Goal: Check status: Check status

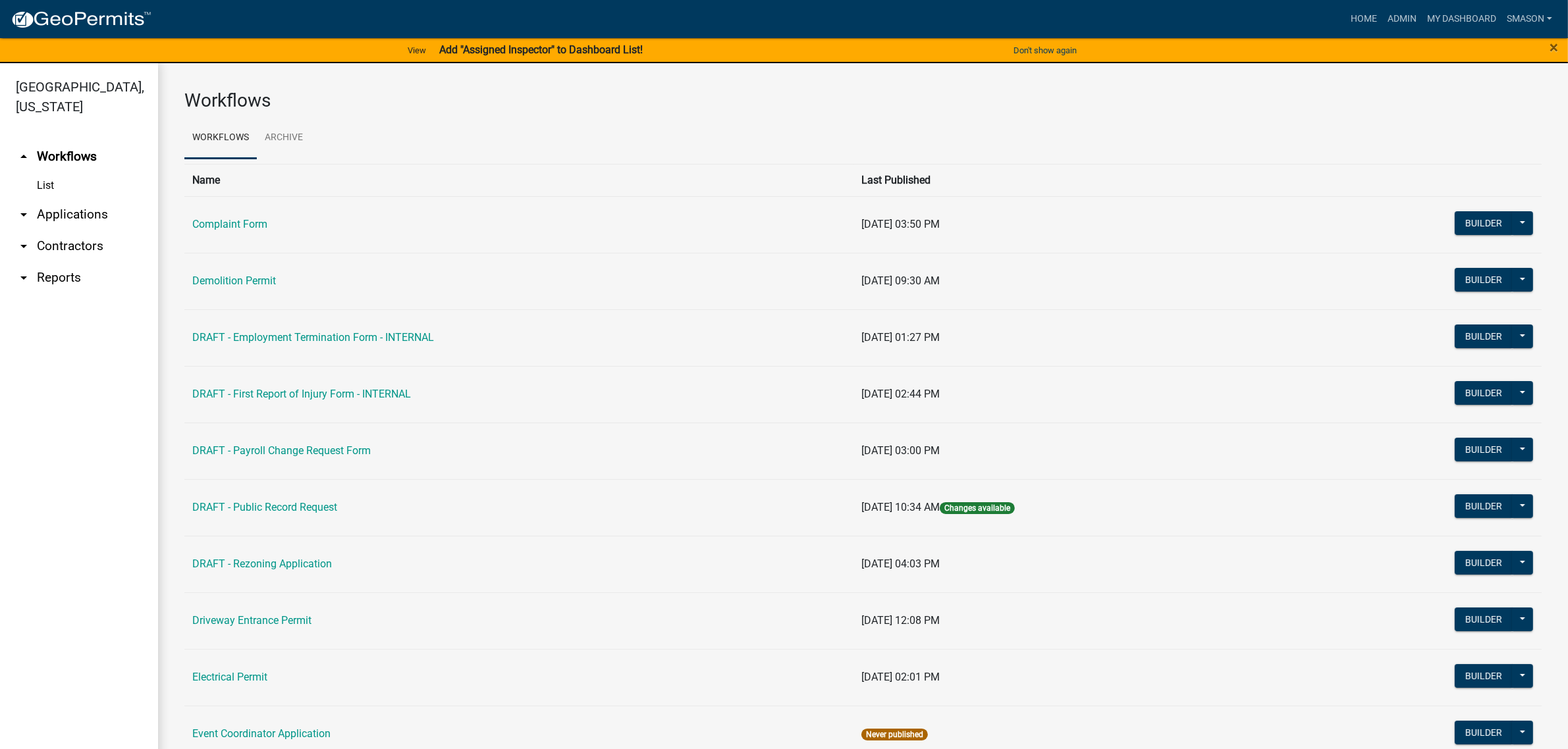
click at [82, 230] on link "arrow_drop_down Applications" at bounding box center [79, 214] width 158 height 32
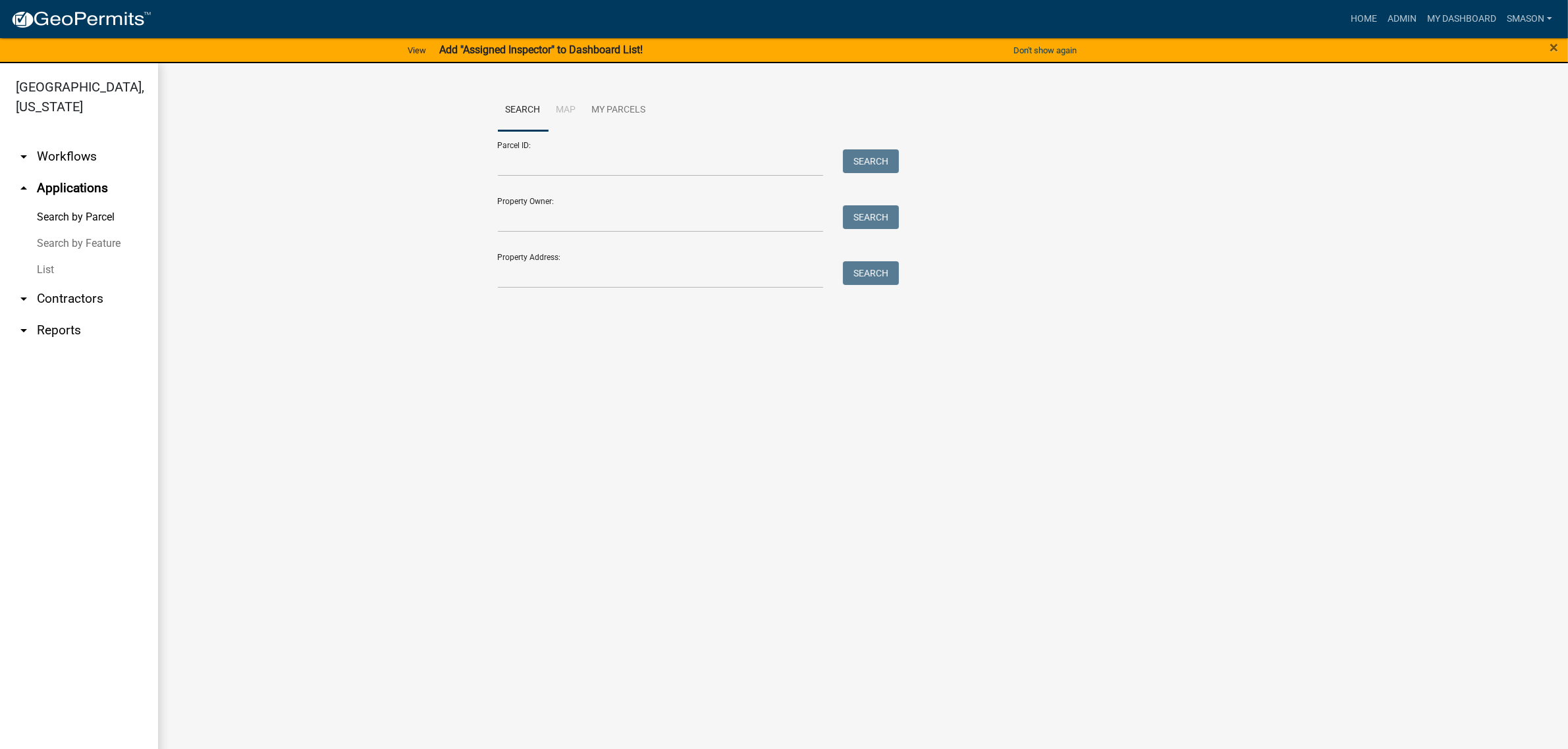
click at [59, 283] on link "List" at bounding box center [79, 270] width 158 height 27
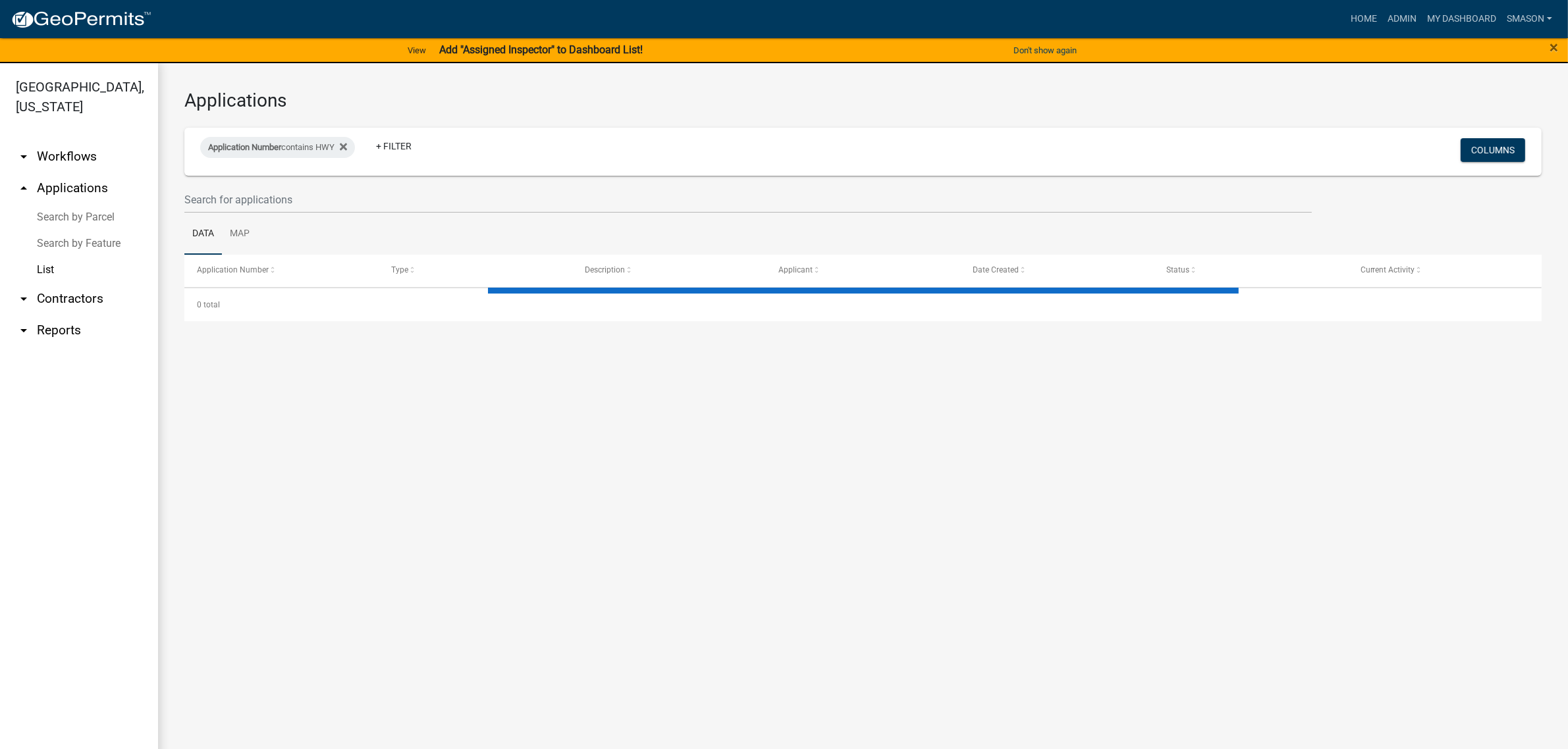
select select "3: 100"
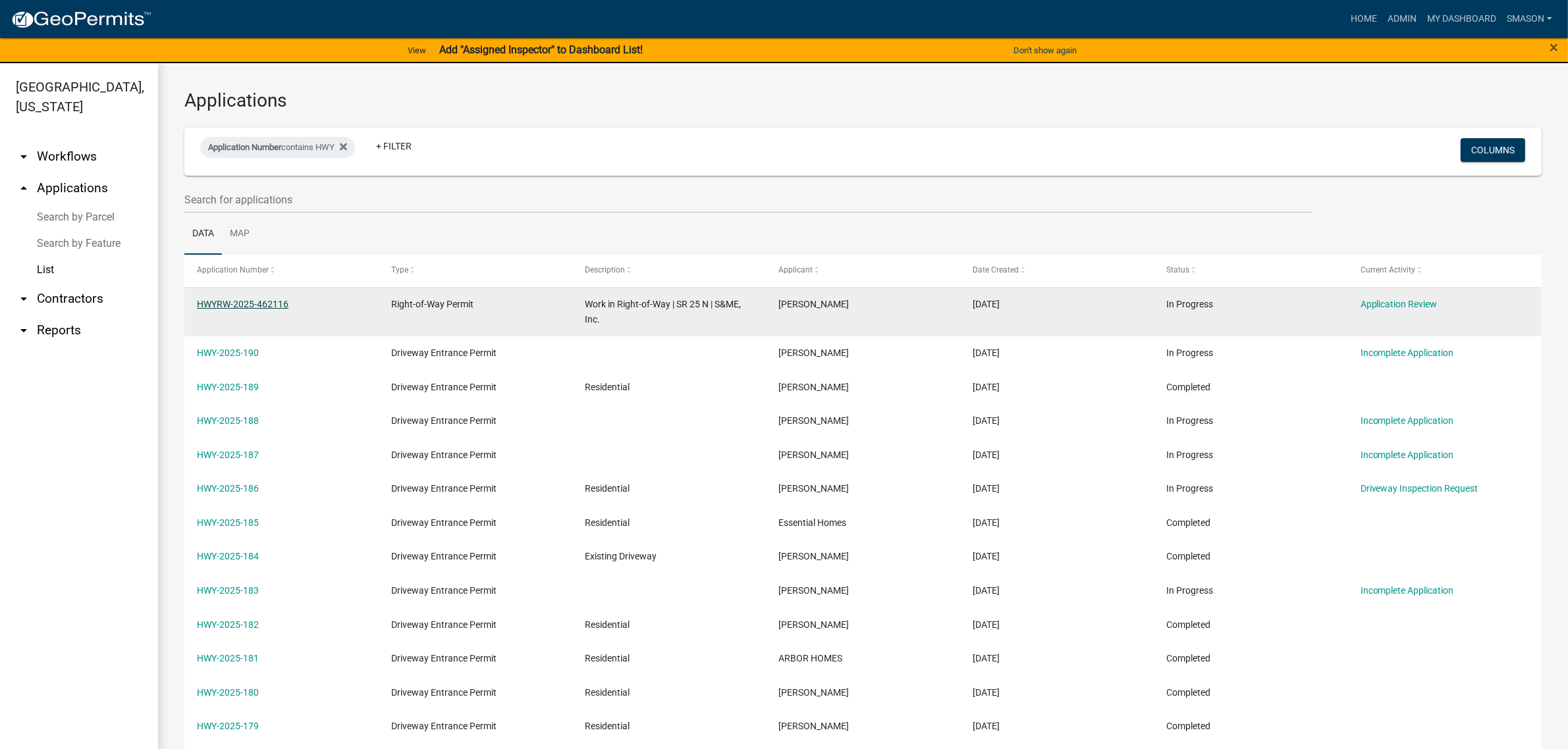
click at [251, 309] on link "HWYRW-2025-462116" at bounding box center [242, 304] width 92 height 10
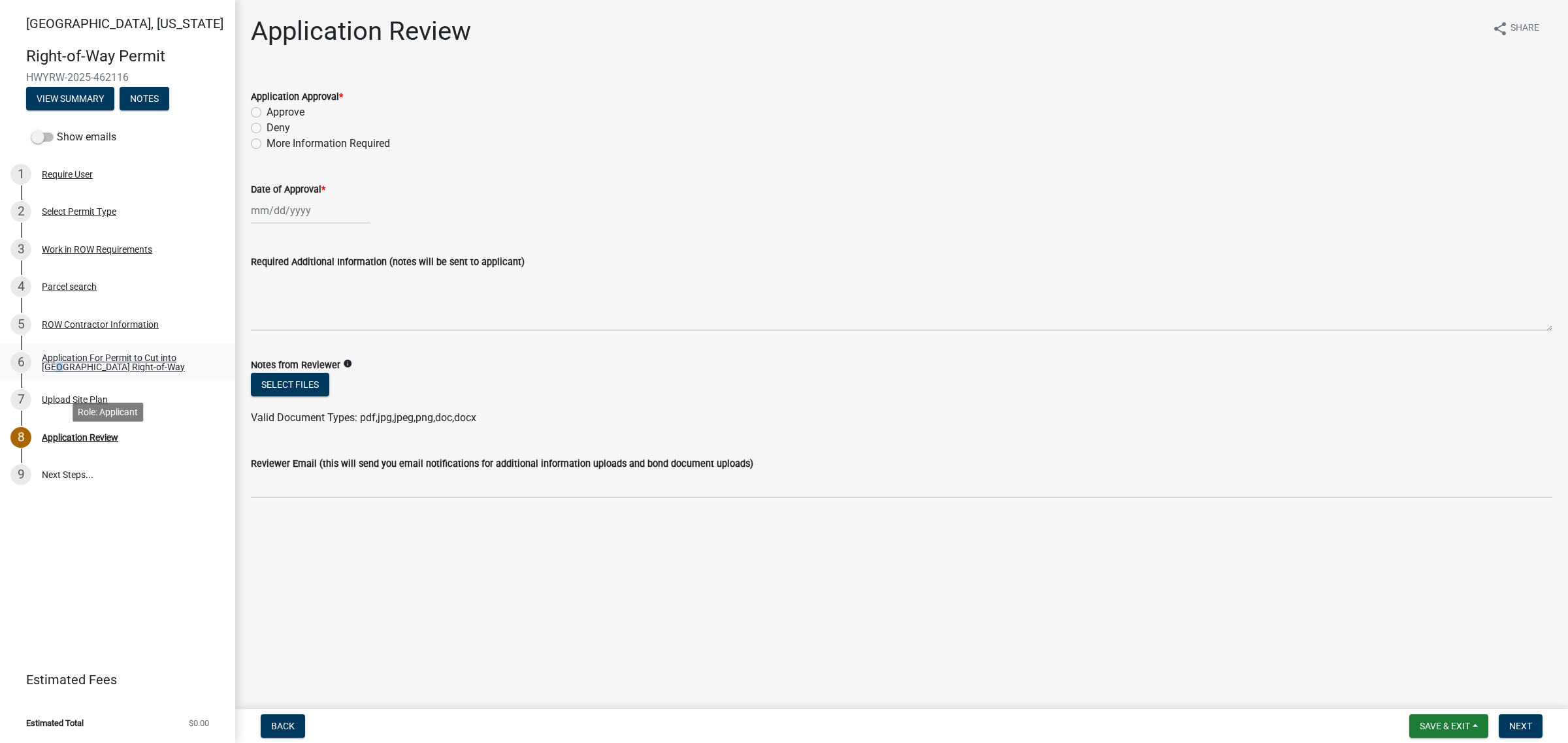
click at [87, 372] on div "Application For Permit to Cut into [GEOGRAPHIC_DATA] Right-of-Way" at bounding box center [128, 362] width 172 height 18
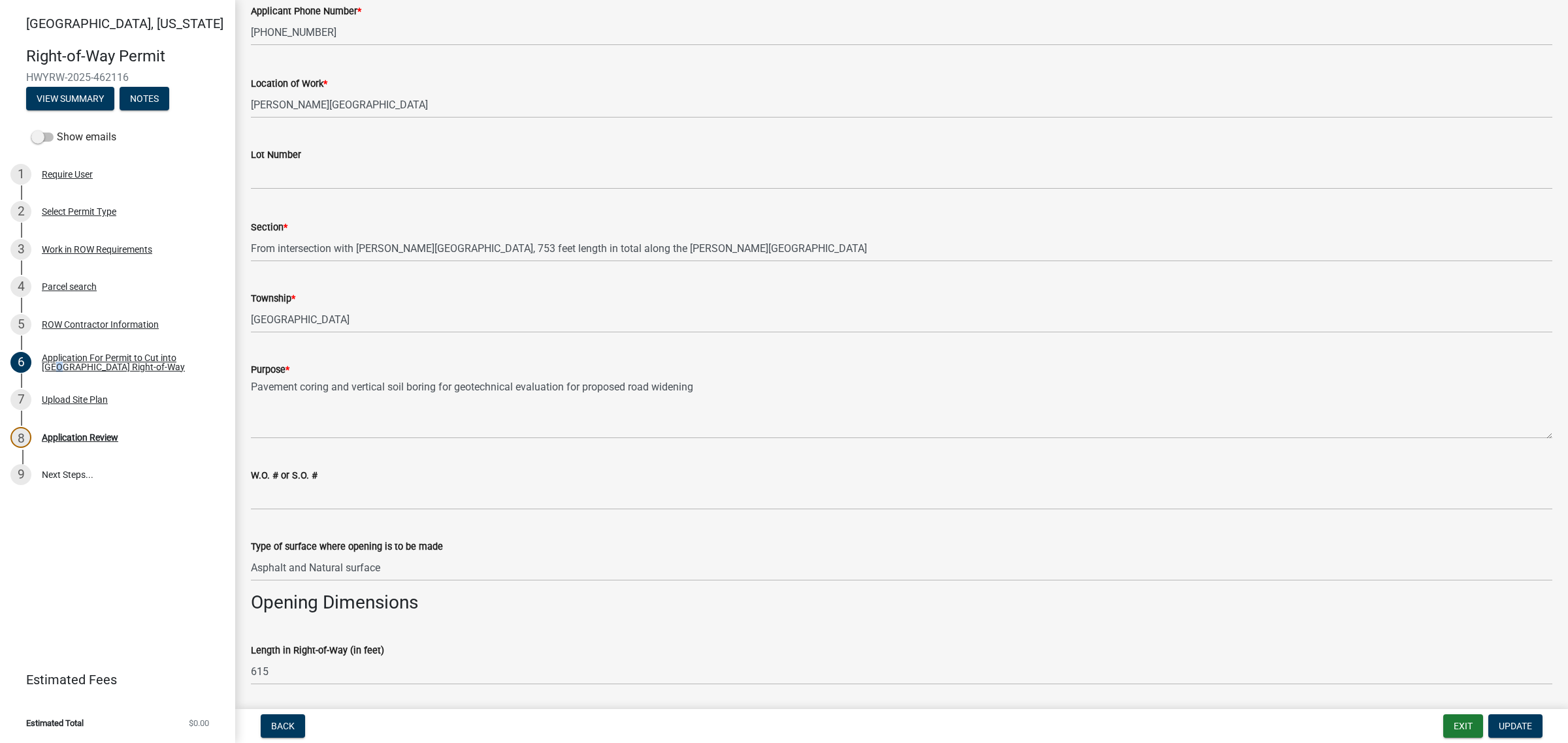
scroll to position [408, 0]
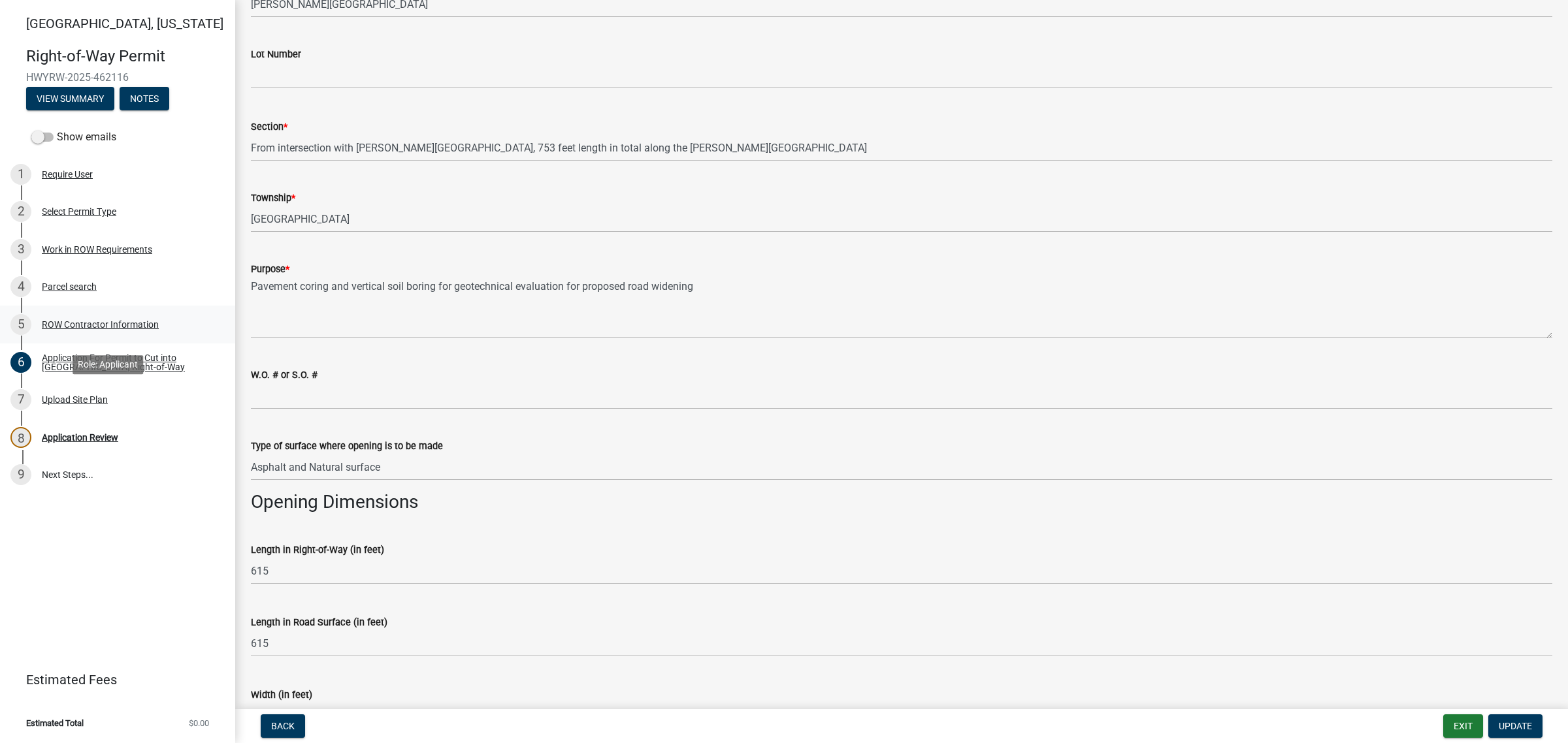
click at [108, 329] on div "ROW Contractor Information" at bounding box center [100, 325] width 117 height 9
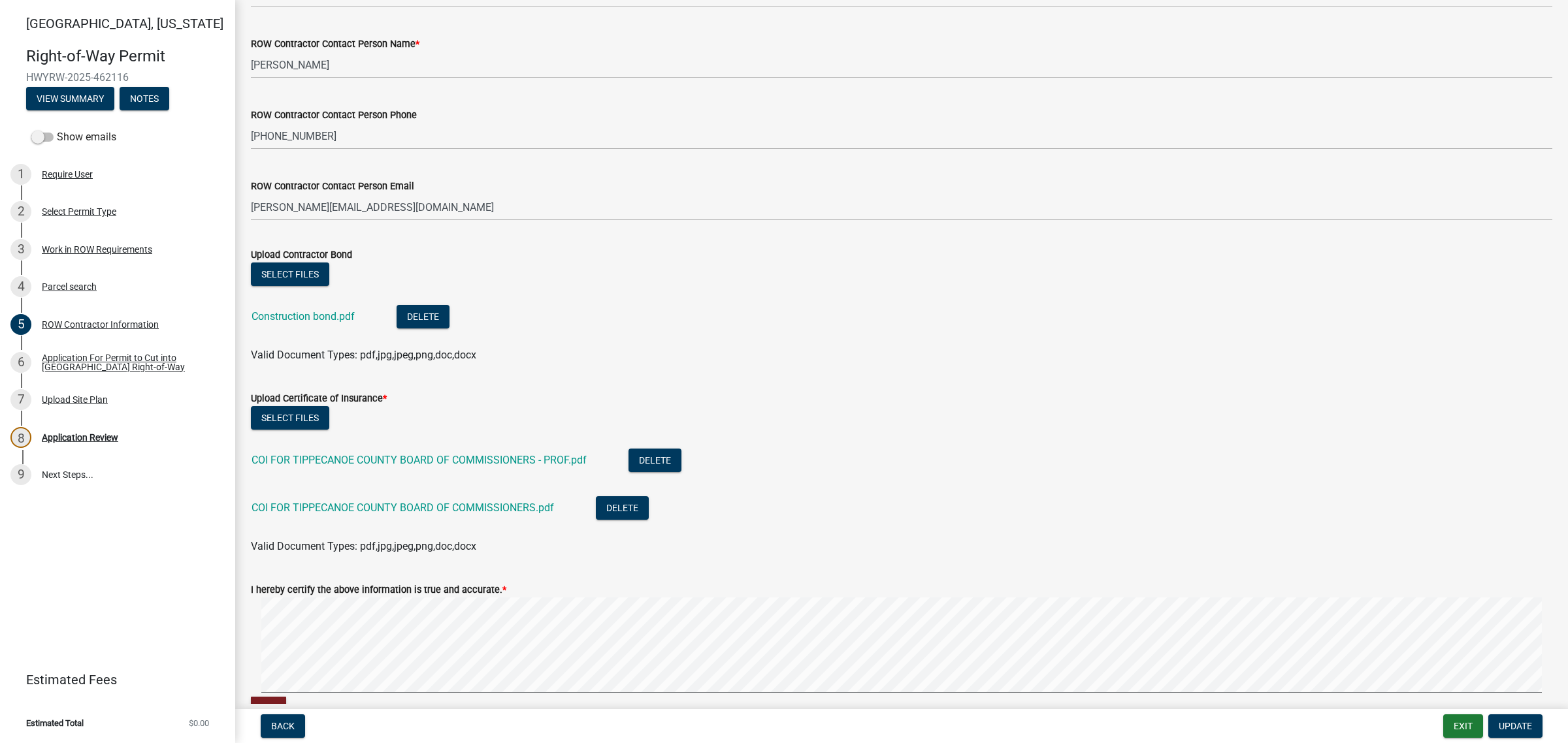
scroll to position [572, 0]
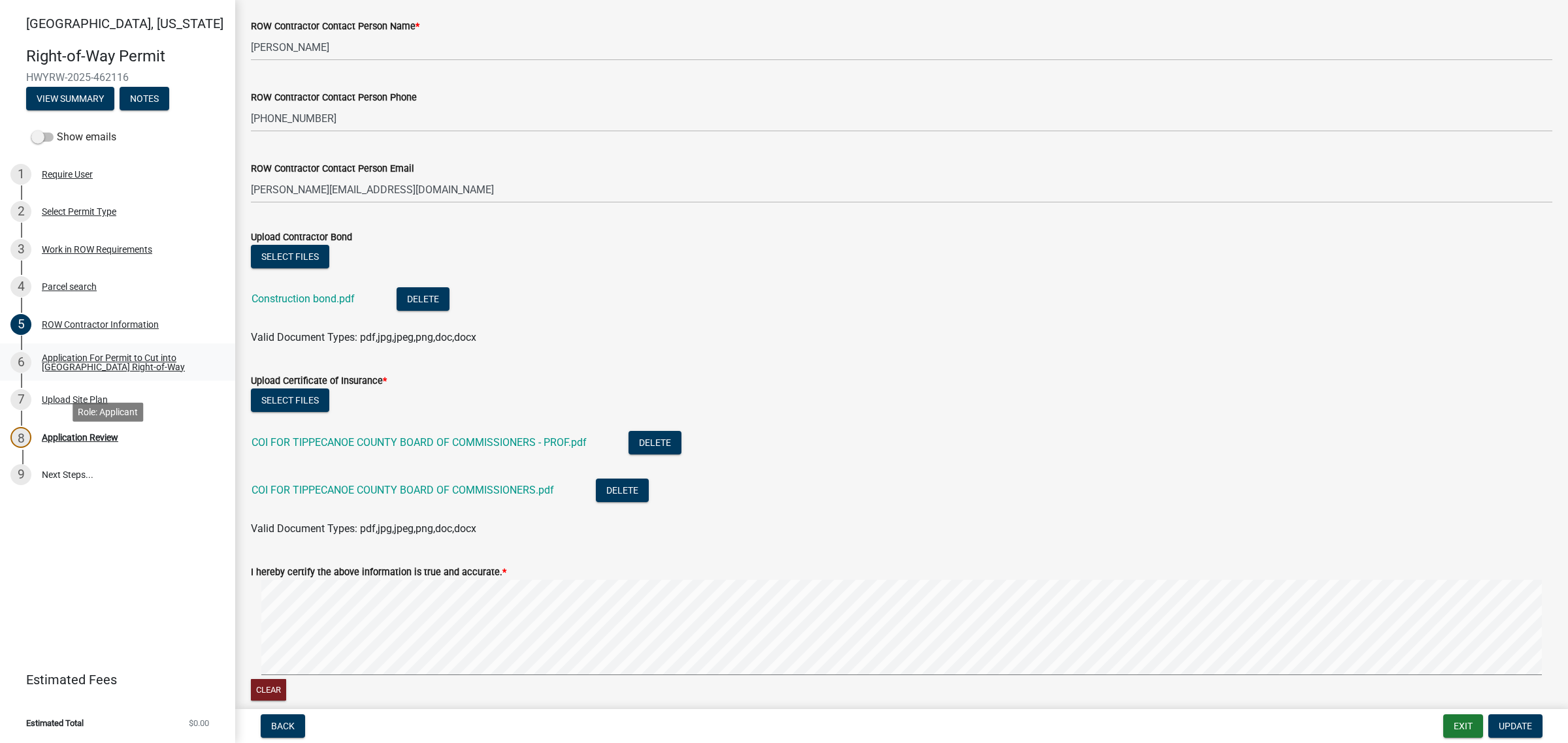
click at [139, 372] on div "Application For Permit to Cut into [GEOGRAPHIC_DATA] Right-of-Way" at bounding box center [128, 362] width 172 height 18
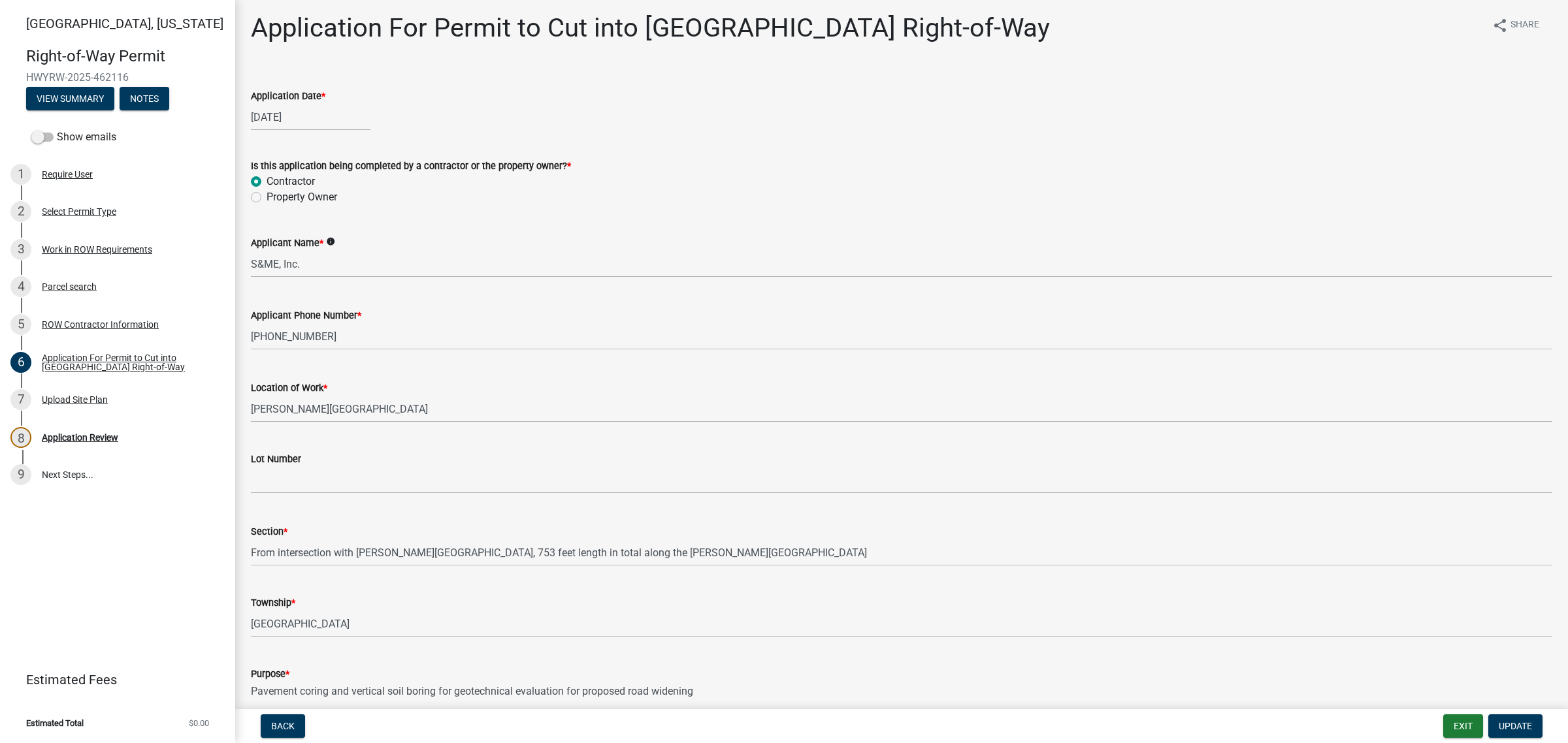
scroll to position [0, 0]
